Goal: Task Accomplishment & Management: Use online tool/utility

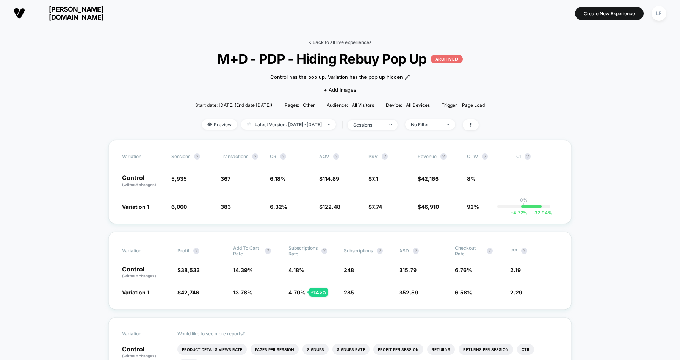
click at [341, 43] on link "< Back to all live experiences" at bounding box center [339, 42] width 63 height 6
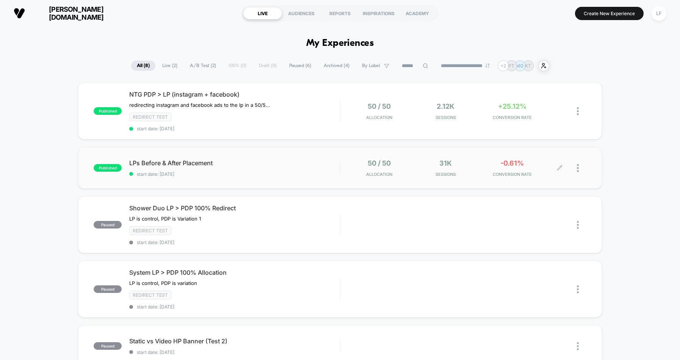
click at [578, 168] on div at bounding box center [581, 168] width 9 height 18
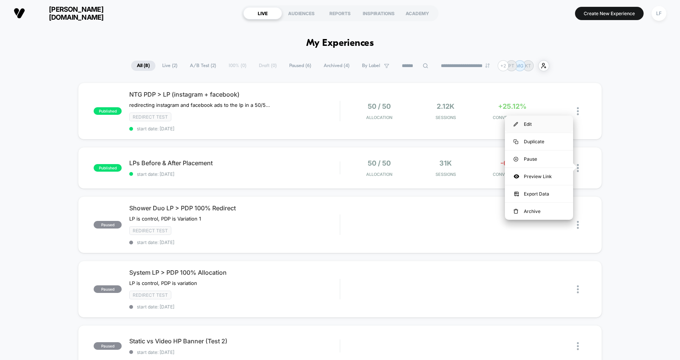
click at [562, 126] on div "Edit" at bounding box center [539, 124] width 68 height 17
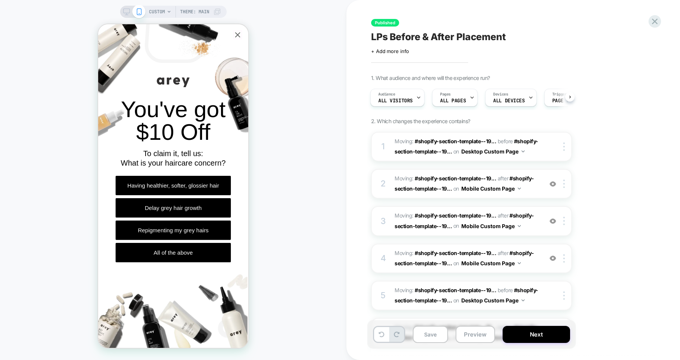
click at [238, 33] on icon "Close popup" at bounding box center [237, 34] width 9 height 9
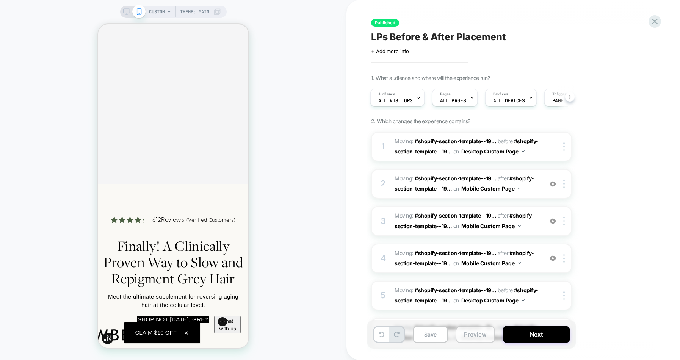
click at [479, 339] on button "Preview" at bounding box center [474, 334] width 39 height 17
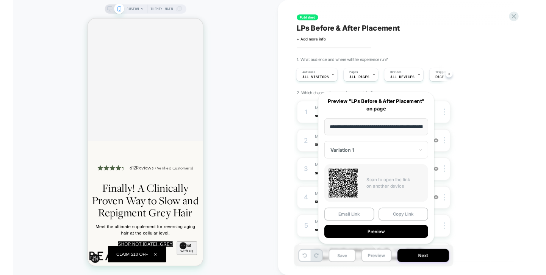
scroll to position [0, 56]
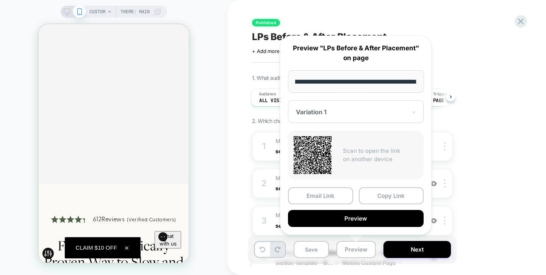
click at [484, 52] on div "LPs Before & After Placement Click to edit experience details + Add more info" at bounding box center [390, 42] width 277 height 24
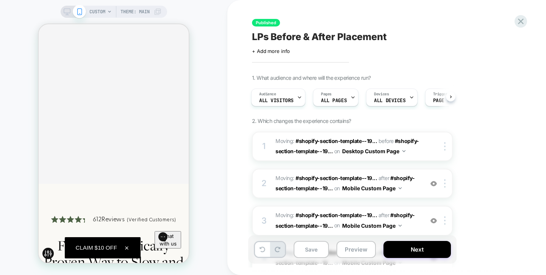
click at [480, 58] on div "Published LPs Before & After Placement Click to edit experience details + Add m…" at bounding box center [390, 138] width 284 height 260
click at [452, 96] on button at bounding box center [450, 96] width 9 height 9
click at [322, 97] on div "Pages ALL PAGES" at bounding box center [317, 97] width 41 height 17
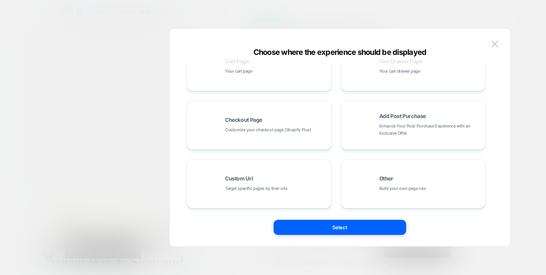
scroll to position [0, 0]
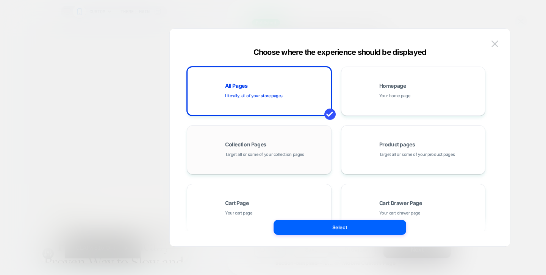
click at [244, 140] on div "Collection Pages Target all or some of your collection pages" at bounding box center [259, 150] width 136 height 42
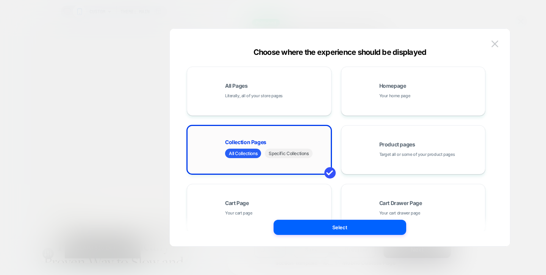
click at [303, 153] on span "Specific Collections" at bounding box center [288, 153] width 47 height 9
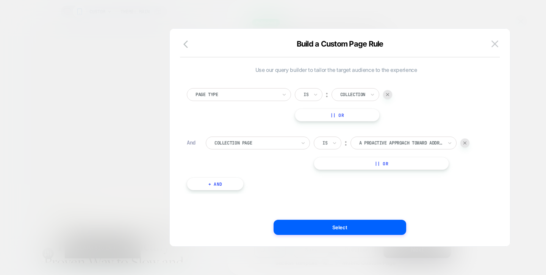
click at [373, 166] on button "|| Or" at bounding box center [381, 163] width 135 height 13
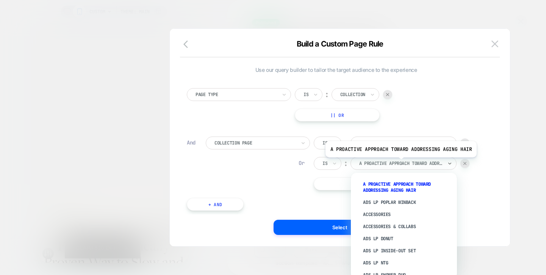
click at [399, 163] on div at bounding box center [400, 163] width 83 height 7
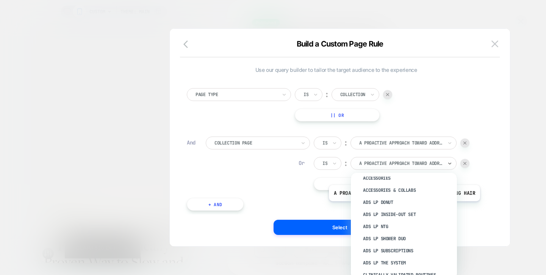
scroll to position [37, 0]
click at [400, 224] on div "Ads LP NTG" at bounding box center [407, 226] width 98 height 12
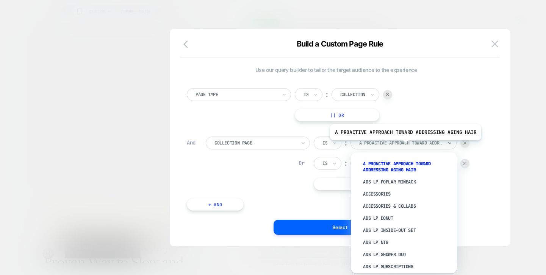
click at [404, 146] on div at bounding box center [400, 143] width 83 height 7
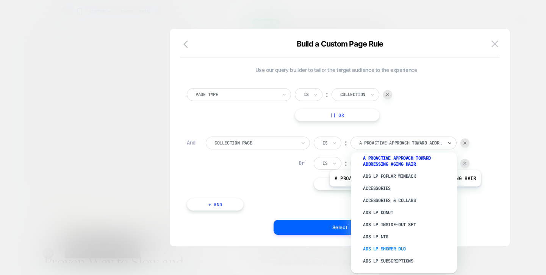
scroll to position [20, 0]
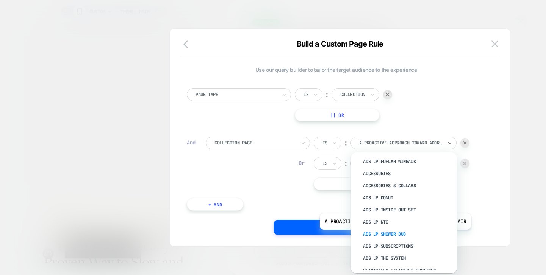
click at [394, 234] on div "Ads LP Shower Duo" at bounding box center [407, 234] width 98 height 12
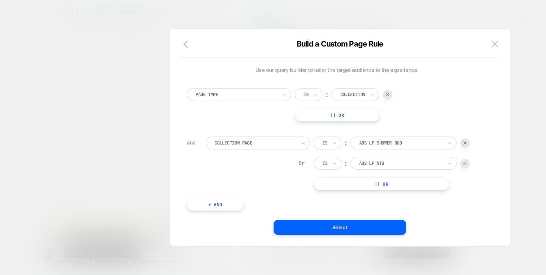
click at [385, 185] on button "|| Or" at bounding box center [381, 184] width 135 height 13
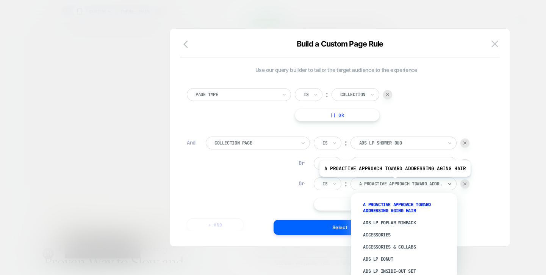
click at [393, 183] on div at bounding box center [400, 184] width 83 height 7
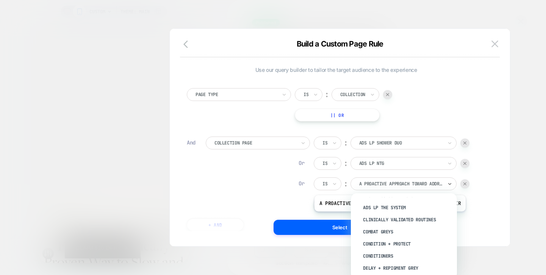
scroll to position [61, 0]
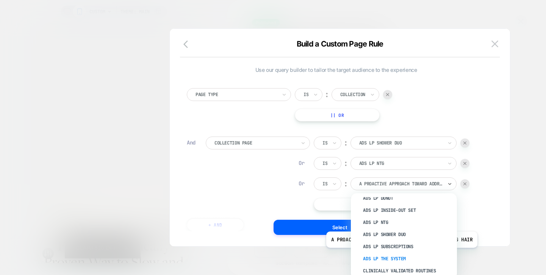
click at [400, 254] on div "Ads LP The System" at bounding box center [407, 259] width 98 height 12
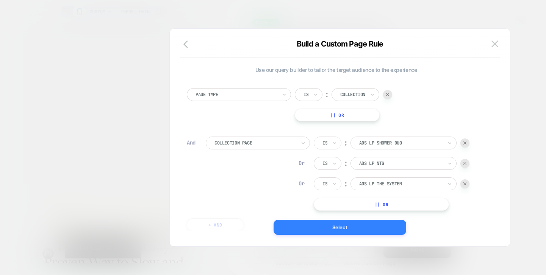
click at [358, 229] on button "Select" at bounding box center [339, 227] width 133 height 15
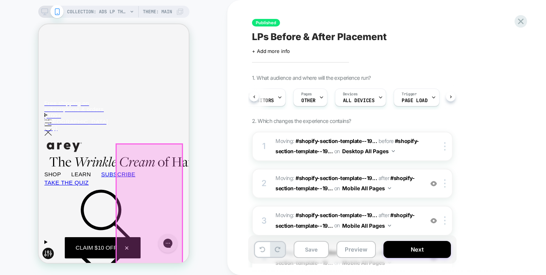
scroll to position [0, 0]
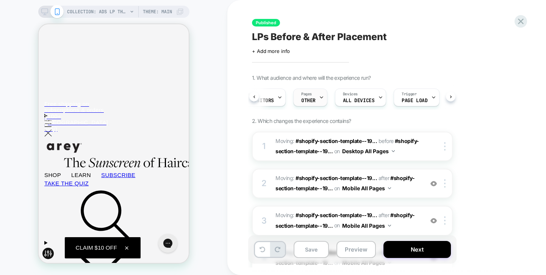
click at [307, 99] on span "OTHER" at bounding box center [308, 100] width 14 height 5
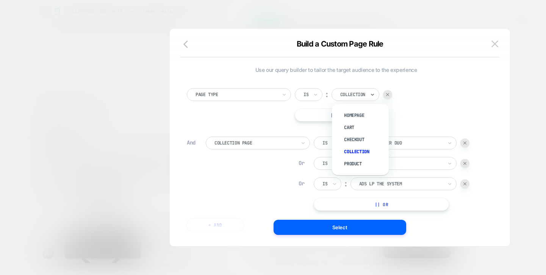
click at [361, 94] on div at bounding box center [352, 94] width 25 height 7
click at [184, 45] on icon "button" at bounding box center [187, 44] width 9 height 9
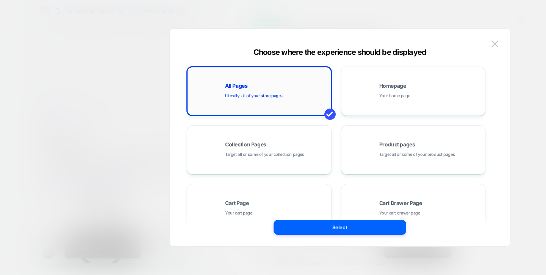
click at [300, 101] on div "All Pages Literally, all of your store pages" at bounding box center [259, 91] width 136 height 42
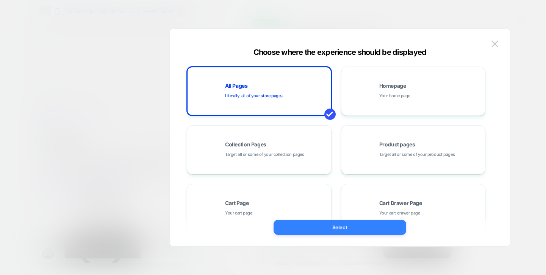
click at [359, 230] on button "Select" at bounding box center [339, 227] width 133 height 15
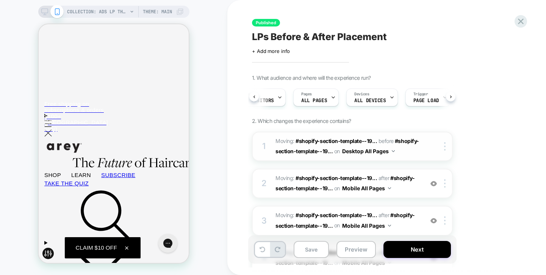
click at [380, 152] on button "Desktop All Pages" at bounding box center [368, 151] width 53 height 11
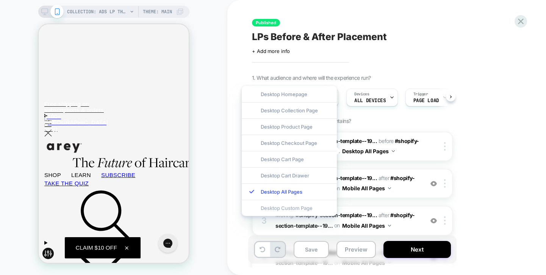
click at [306, 209] on div "Desktop Custom Page" at bounding box center [289, 208] width 95 height 16
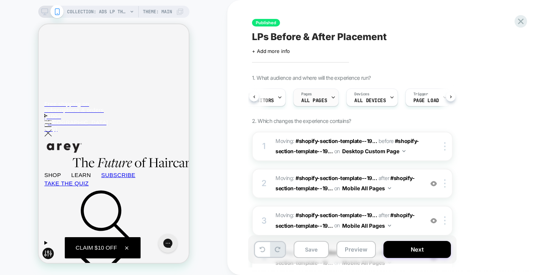
click at [309, 99] on span "ALL PAGES" at bounding box center [314, 100] width 26 height 5
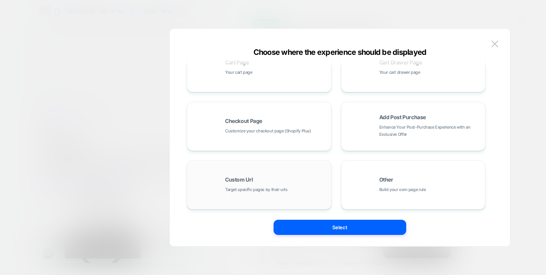
scroll to position [141, 0]
click at [286, 180] on div "Custom Url Target specific pages by their urls" at bounding box center [276, 185] width 102 height 16
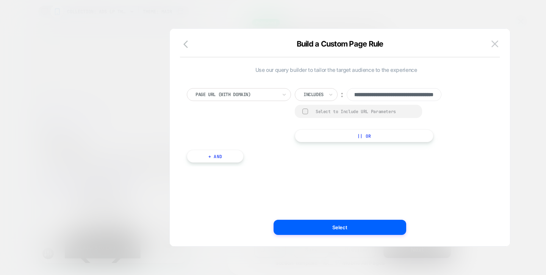
scroll to position [0, 55]
click at [366, 131] on button "|| Or" at bounding box center [364, 136] width 139 height 13
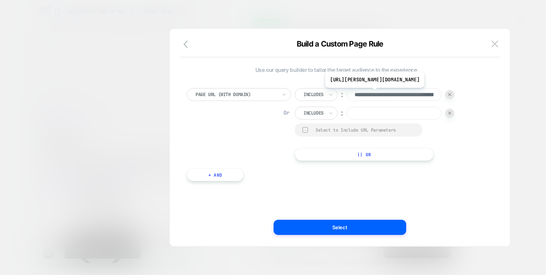
click at [389, 94] on input "**********" at bounding box center [394, 94] width 95 height 13
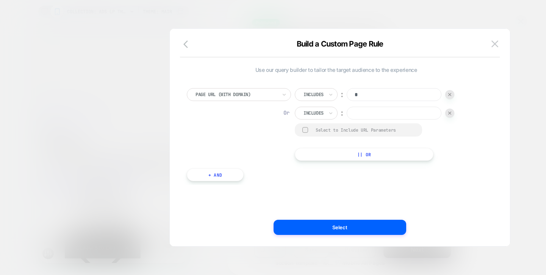
type input "**********"
click at [388, 111] on input at bounding box center [394, 113] width 95 height 13
paste input "**********"
drag, startPoint x: 375, startPoint y: 116, endPoint x: 480, endPoint y: 115, distance: 104.9
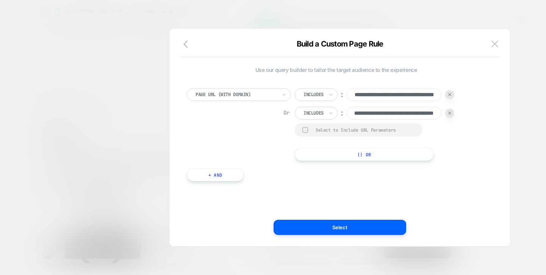
click at [480, 115] on div "**********" at bounding box center [336, 124] width 298 height 73
type input "**********"
click at [362, 156] on button "|| Or" at bounding box center [364, 154] width 139 height 13
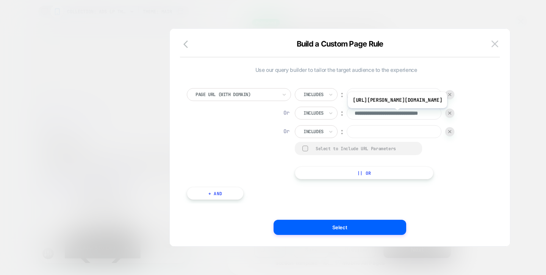
click at [399, 113] on input "**********" at bounding box center [394, 113] width 95 height 13
click at [390, 135] on input at bounding box center [394, 131] width 95 height 13
paste input "**********"
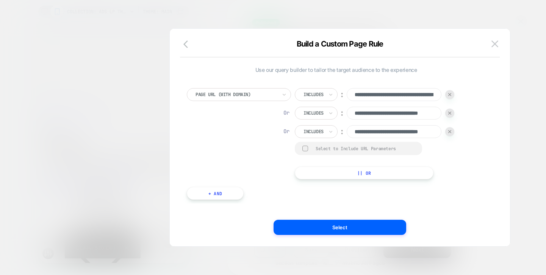
scroll to position [0, 27]
drag, startPoint x: 403, startPoint y: 133, endPoint x: 454, endPoint y: 132, distance: 51.1
click at [454, 132] on div "**********" at bounding box center [374, 131] width 159 height 13
type input "**********"
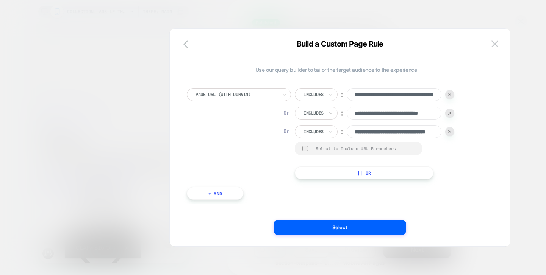
click at [362, 237] on div "**********" at bounding box center [339, 141] width 317 height 210
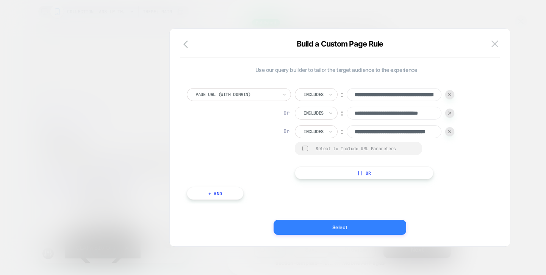
click at [363, 229] on button "Select" at bounding box center [339, 227] width 133 height 15
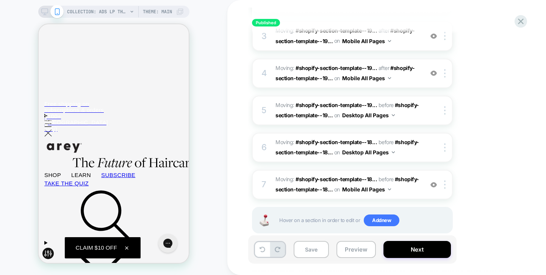
scroll to position [200, 0]
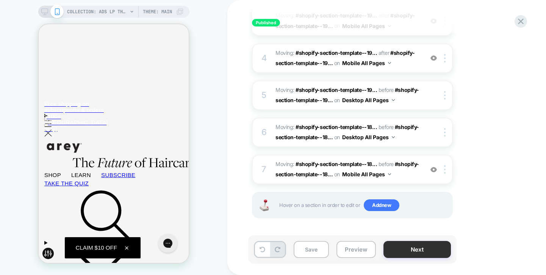
click at [438, 248] on button "Next" at bounding box center [416, 249] width 67 height 17
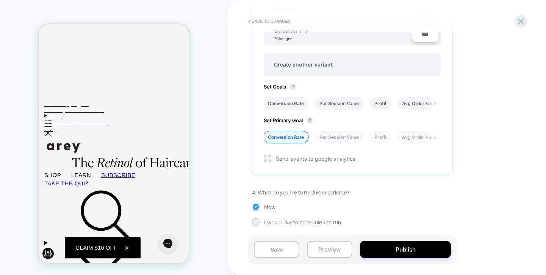
scroll to position [269, 0]
click at [297, 104] on li "Conversion Rate" at bounding box center [286, 105] width 46 height 13
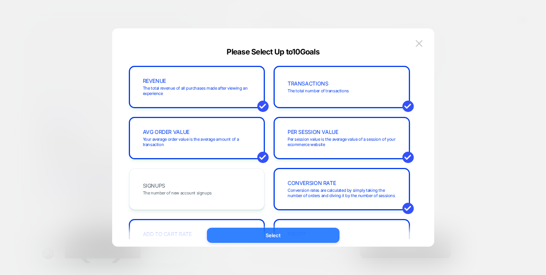
click at [293, 238] on button "Select" at bounding box center [273, 235] width 133 height 15
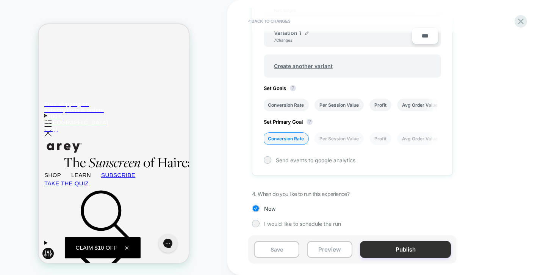
click at [398, 248] on button "Publish" at bounding box center [405, 249] width 91 height 17
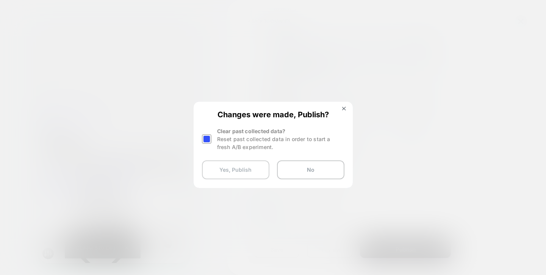
click at [252, 170] on button "Yes, Publish" at bounding box center [235, 170] width 67 height 19
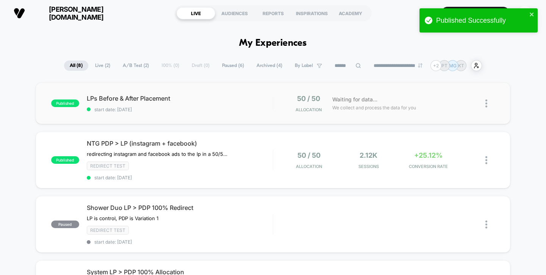
click at [388, 95] on div "Waiting for data... We collect and process the data for you" at bounding box center [399, 104] width 143 height 18
